Goal: Complete application form

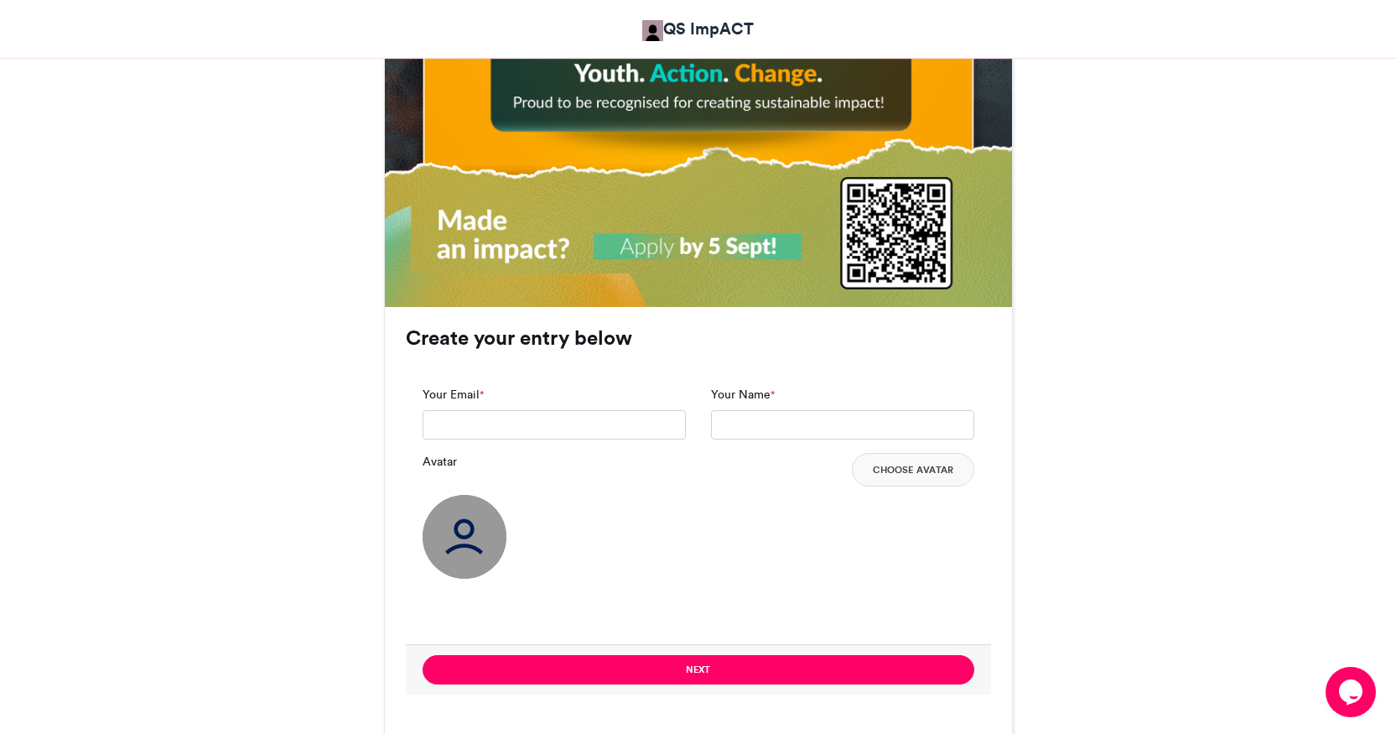
scroll to position [1006, 0]
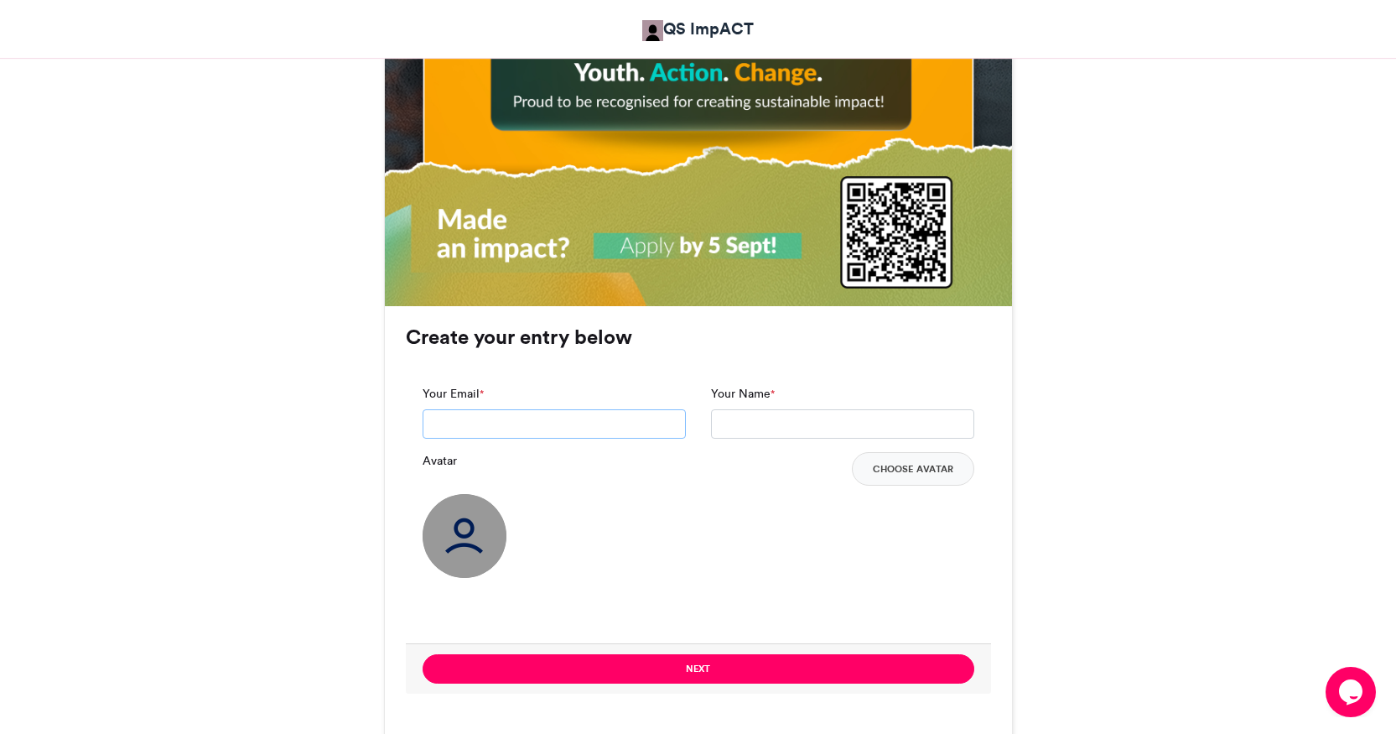
click at [632, 425] on input "Your Email *" at bounding box center [554, 424] width 263 height 30
type input "**********"
click at [783, 418] on input "Your Name *" at bounding box center [842, 424] width 263 height 30
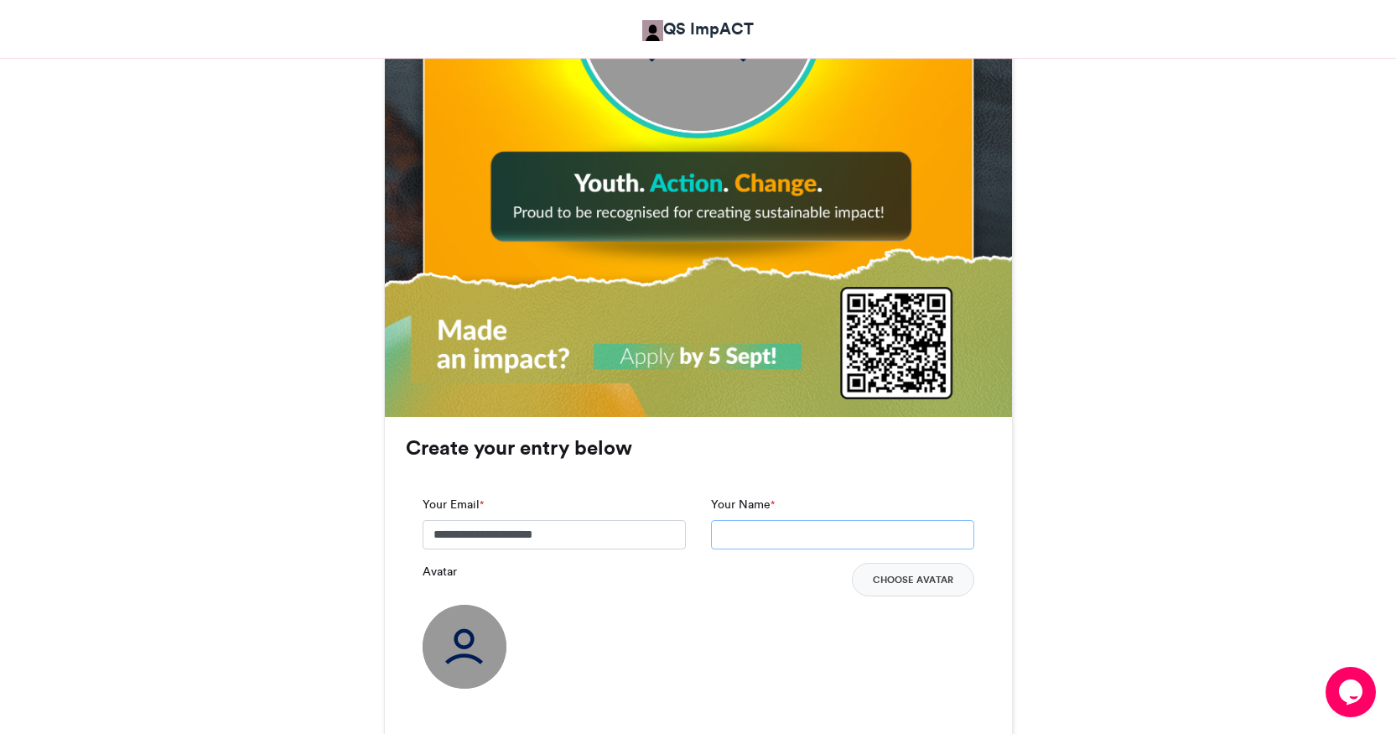
scroll to position [898, 0]
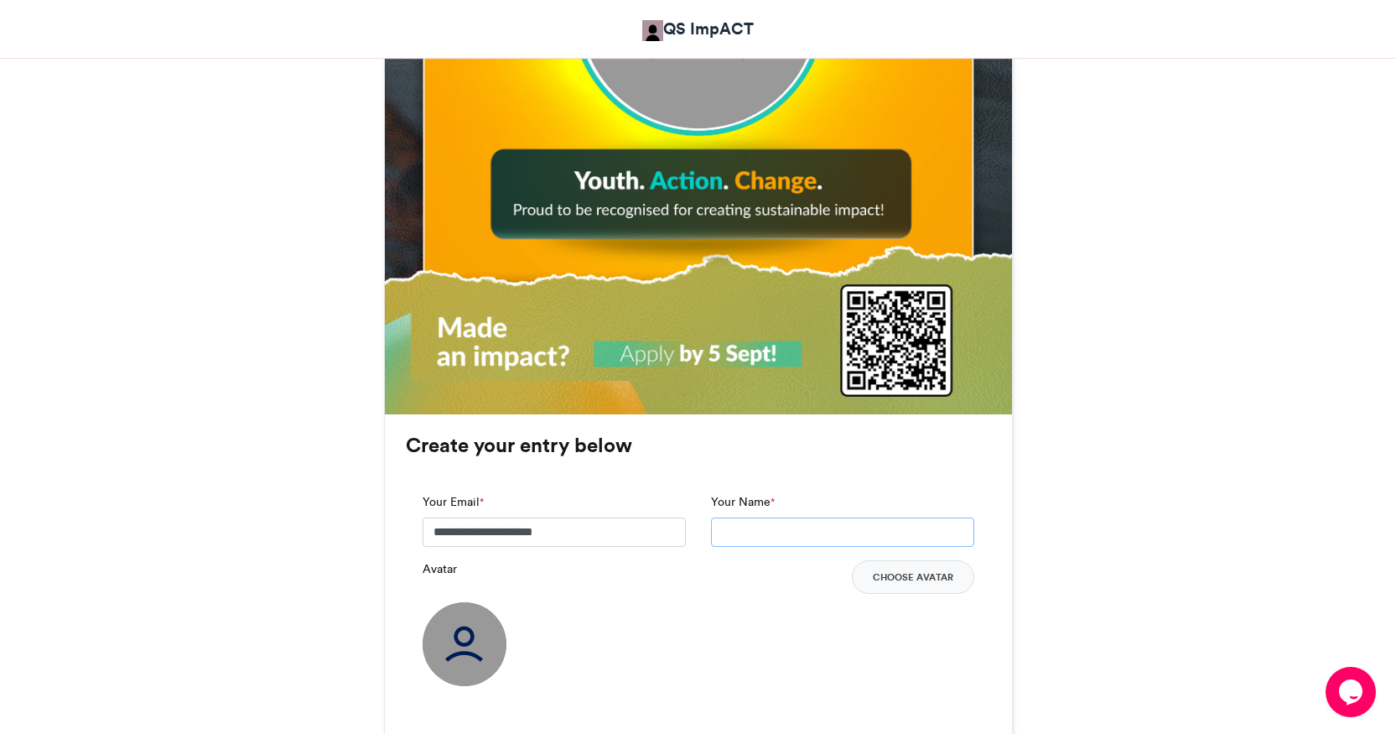
click at [767, 538] on input "Your Name *" at bounding box center [842, 532] width 263 height 30
type input "**********"
click at [897, 583] on button "Choose Avatar" at bounding box center [913, 577] width 122 height 34
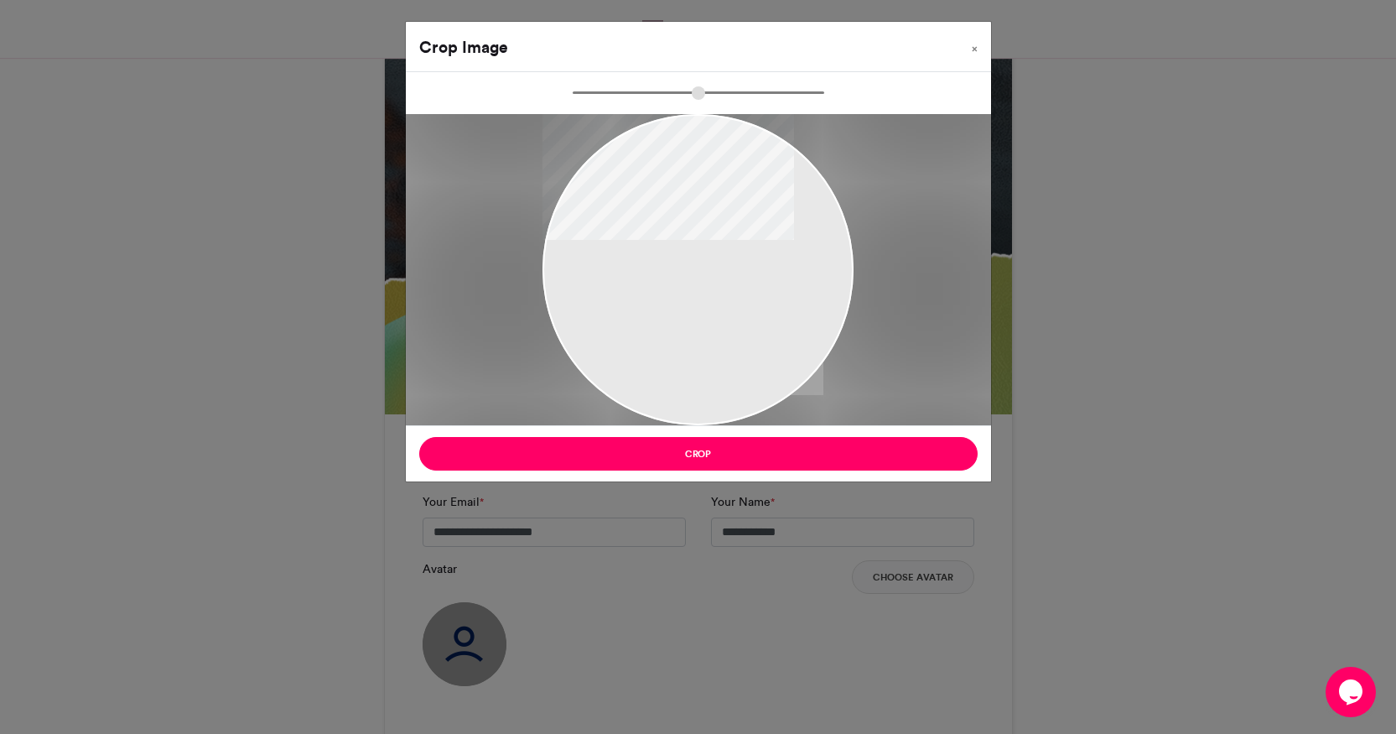
type input "******"
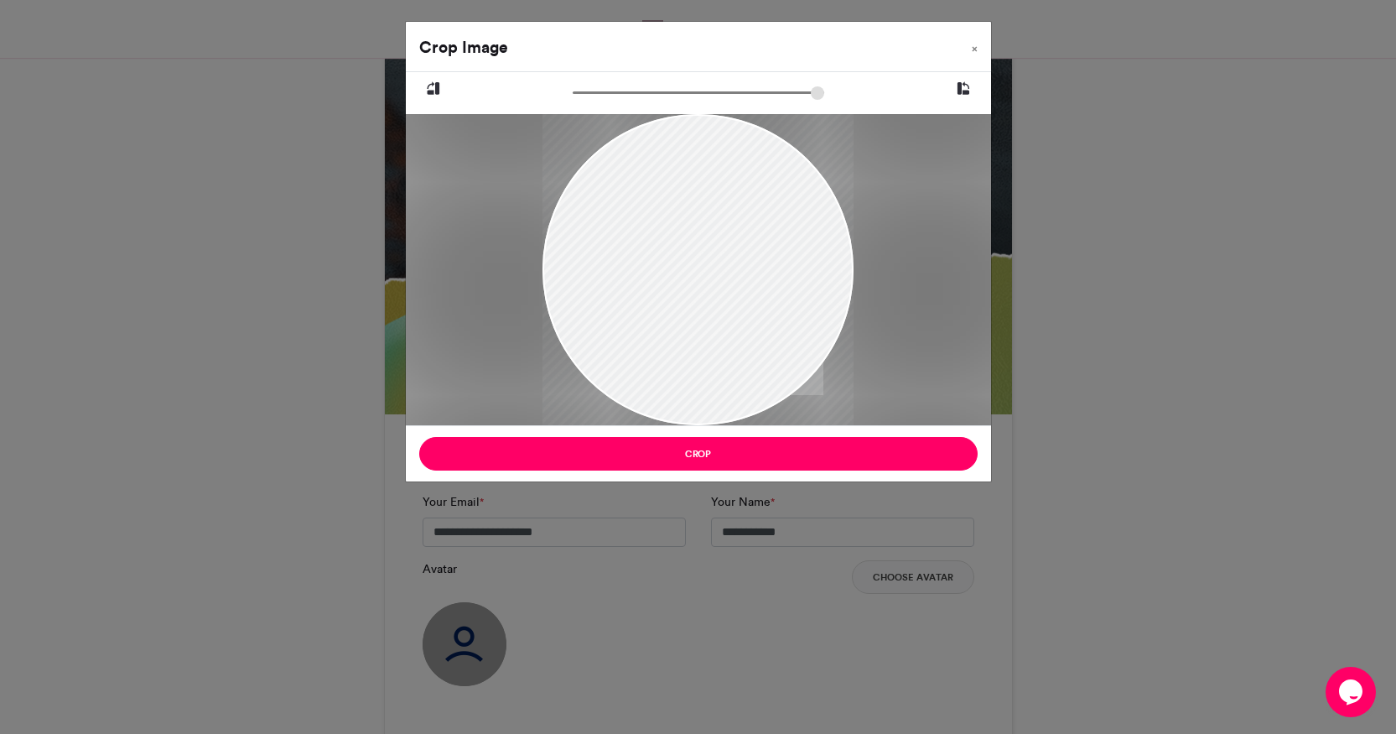
drag, startPoint x: 757, startPoint y: 270, endPoint x: 762, endPoint y: 294, distance: 24.0
click at [762, 294] on div at bounding box center [698, 293] width 311 height 455
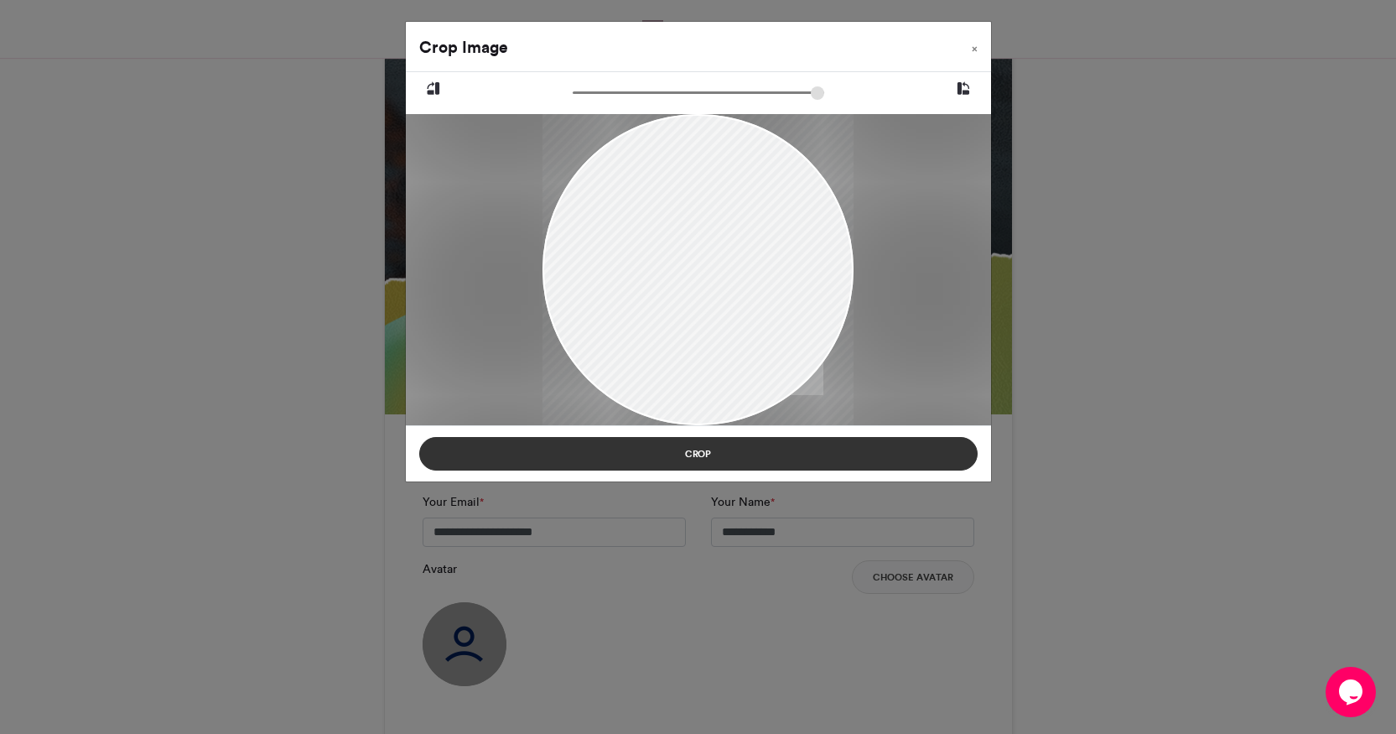
click at [778, 460] on button "Crop" at bounding box center [698, 454] width 559 height 34
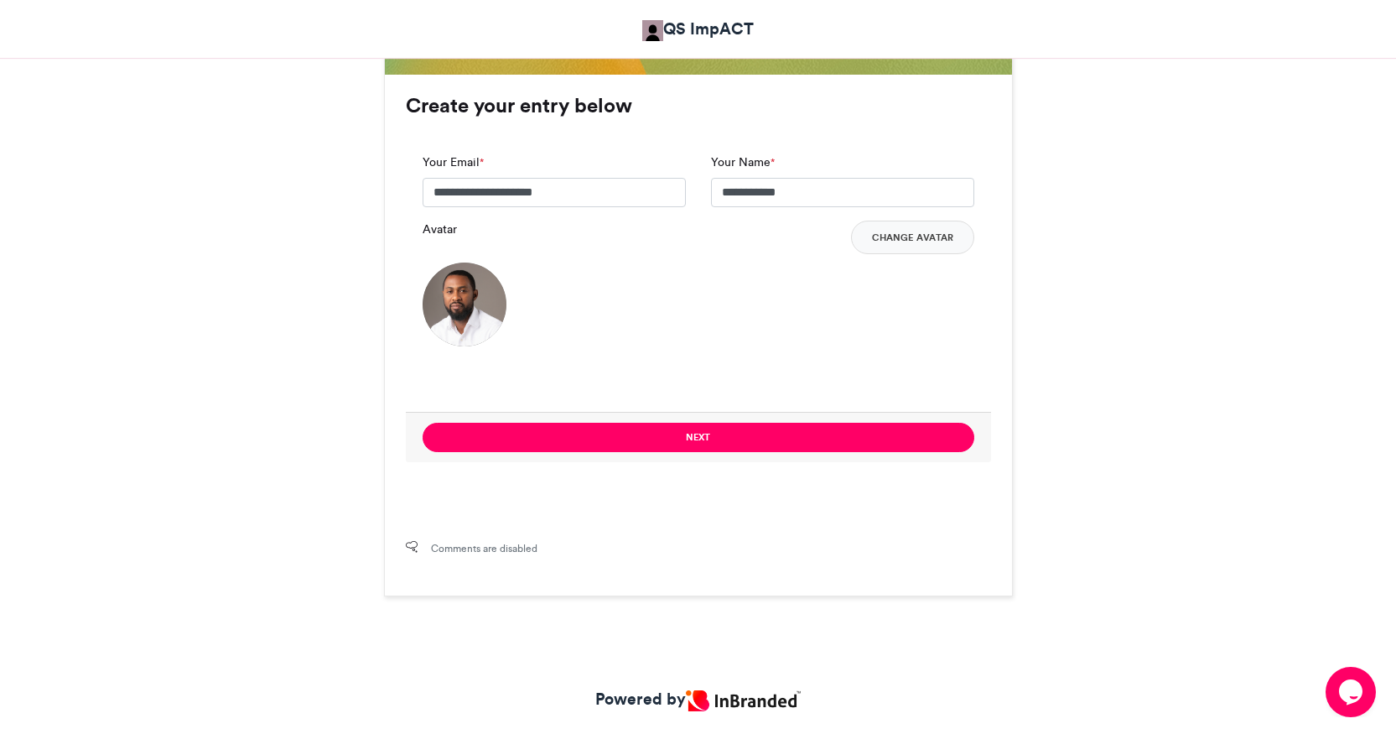
scroll to position [1242, 0]
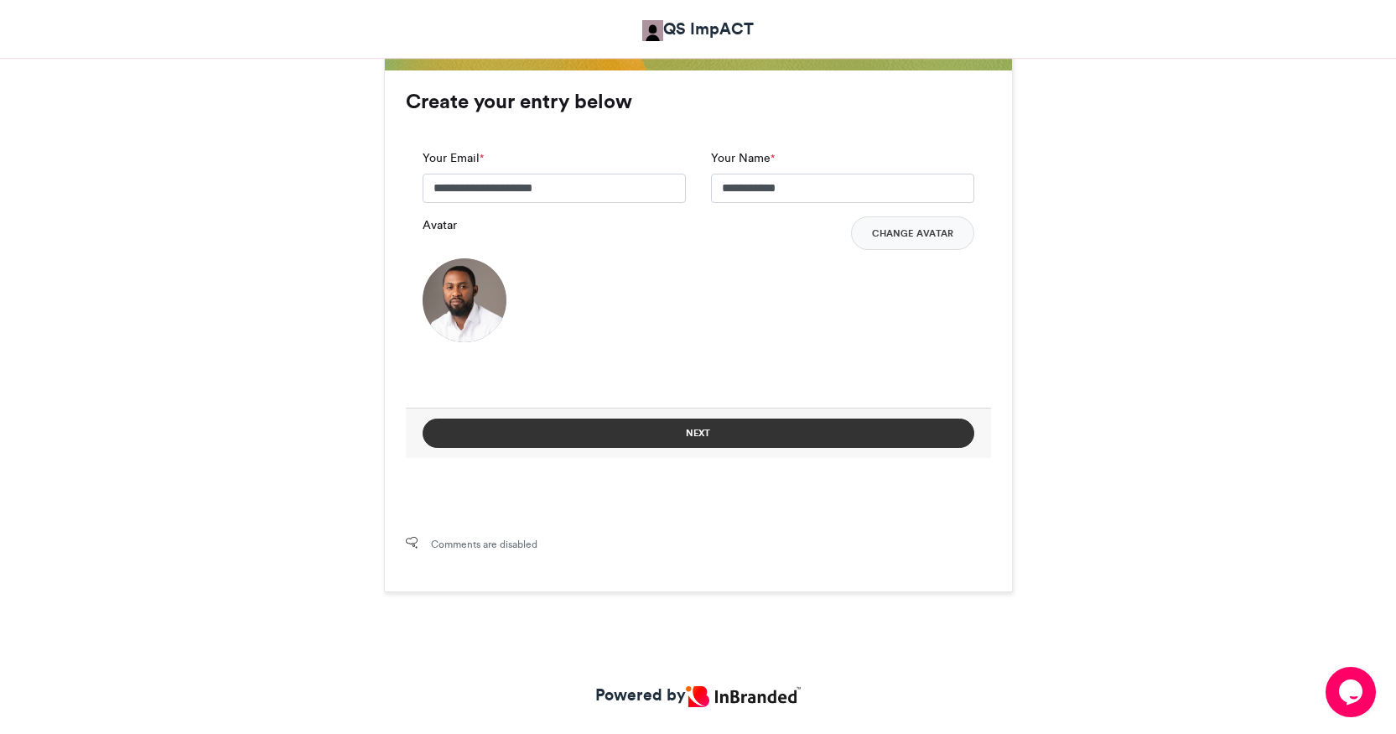
click at [742, 439] on button "Next" at bounding box center [699, 433] width 552 height 29
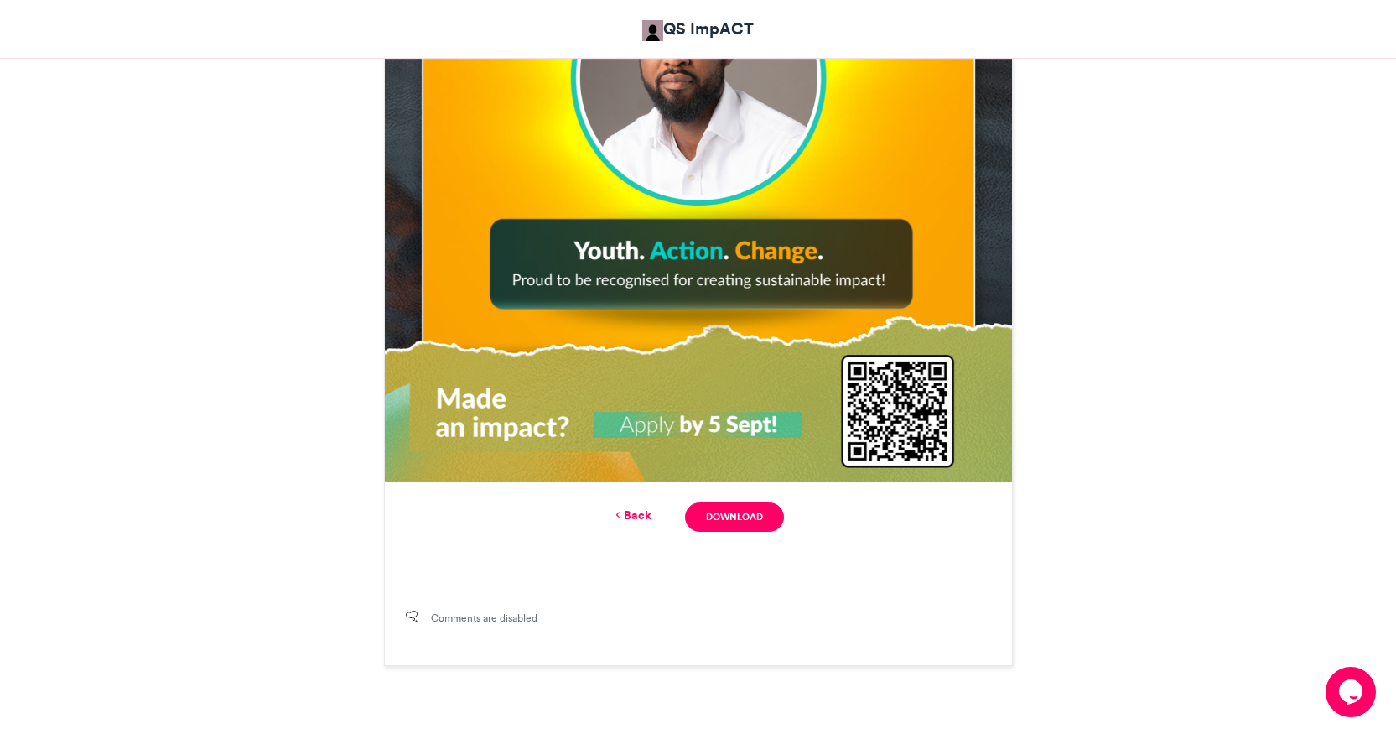
scroll to position [836, 0]
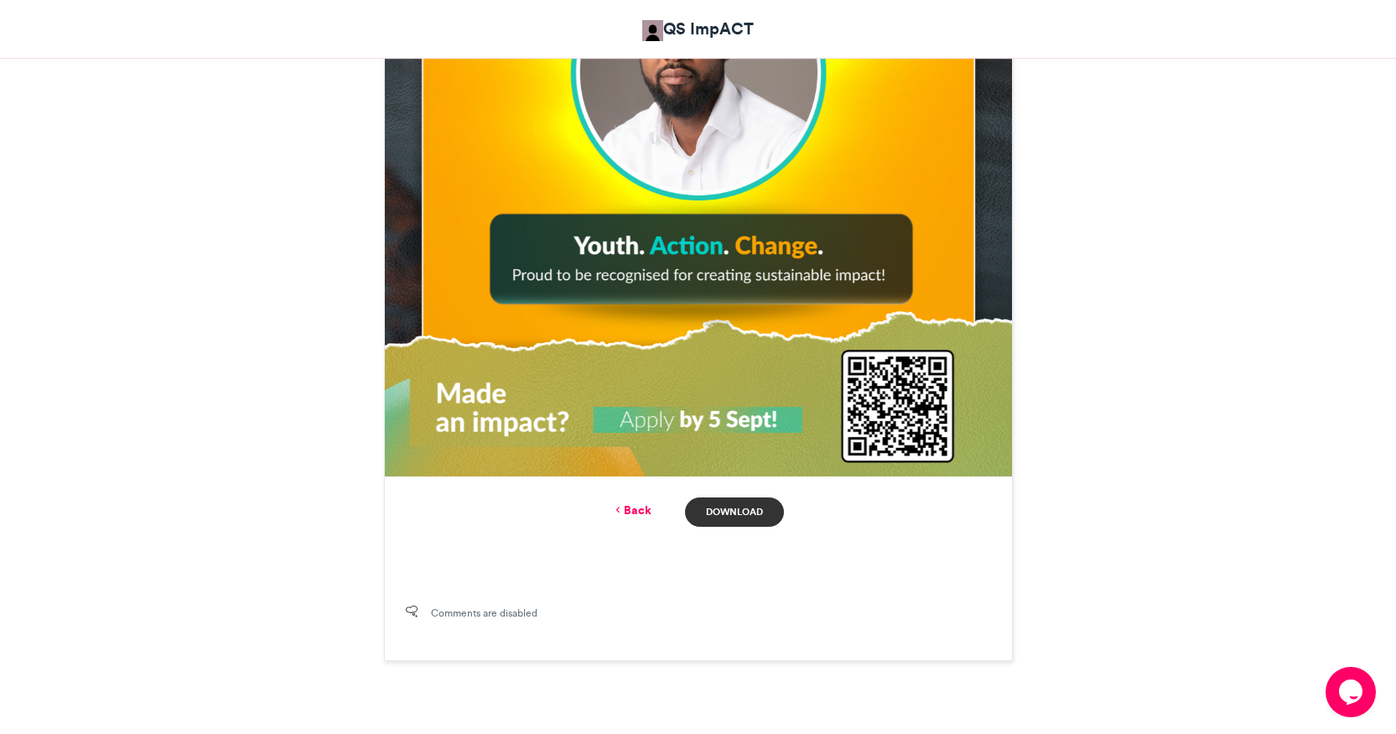
click at [731, 516] on link "Download" at bounding box center [734, 511] width 98 height 29
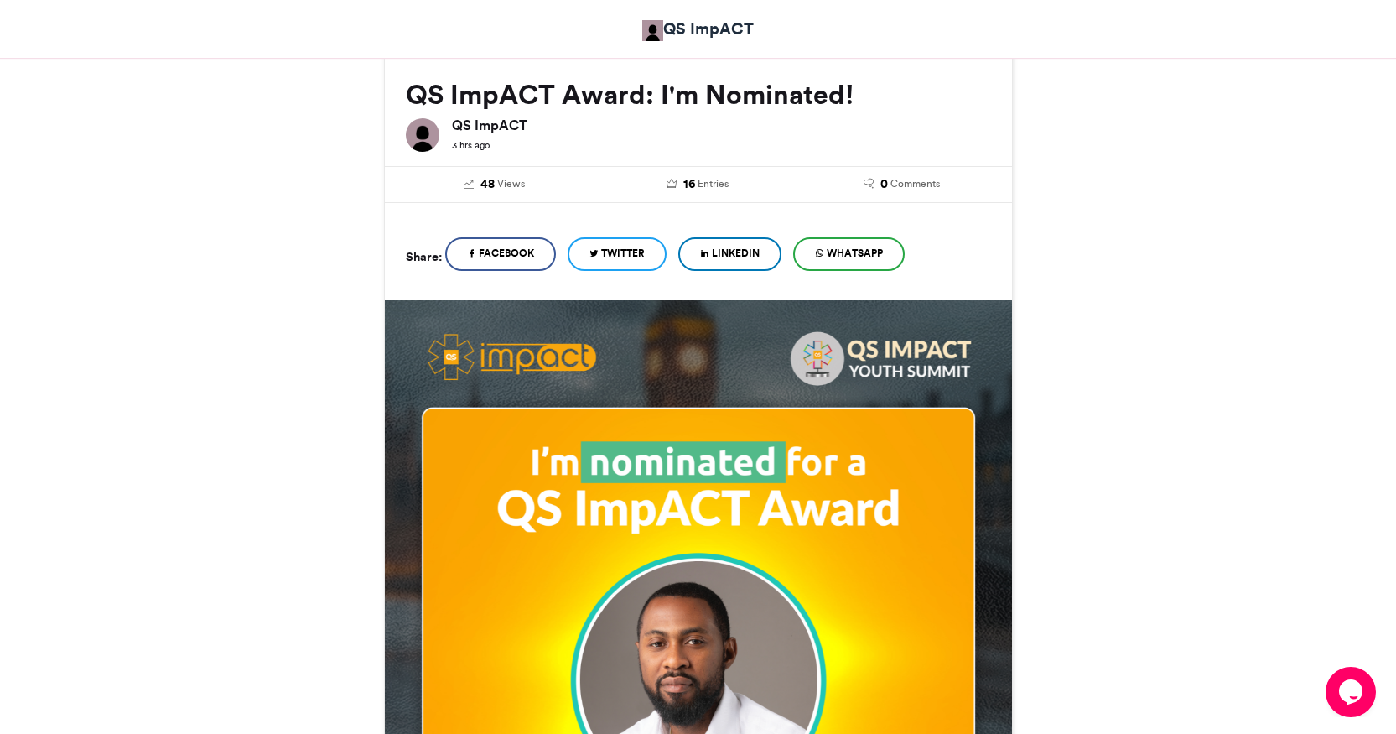
scroll to position [123, 0]
